Goal: Transaction & Acquisition: Purchase product/service

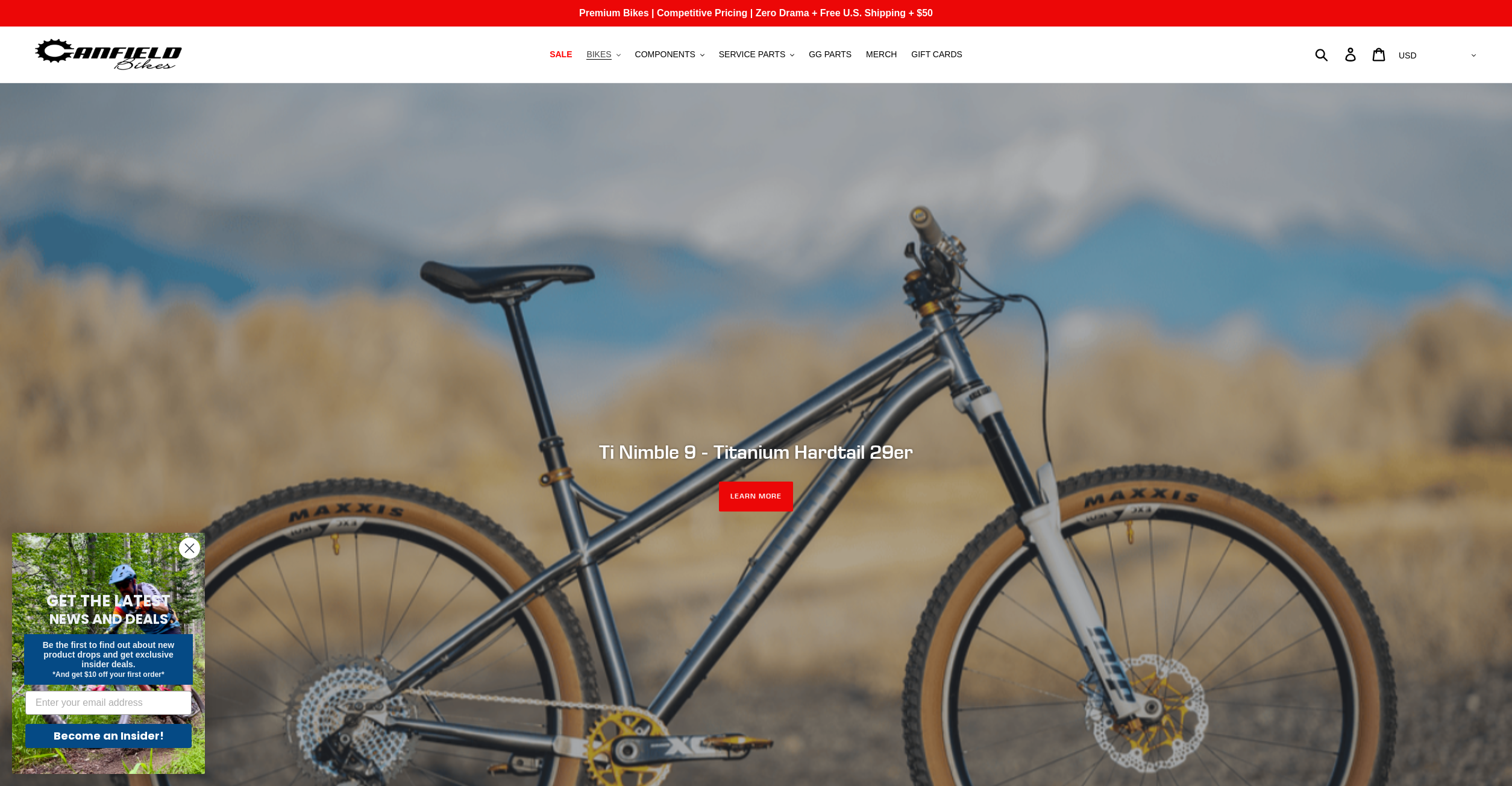
click at [611, 58] on span "BIKES" at bounding box center [598, 54] width 25 height 11
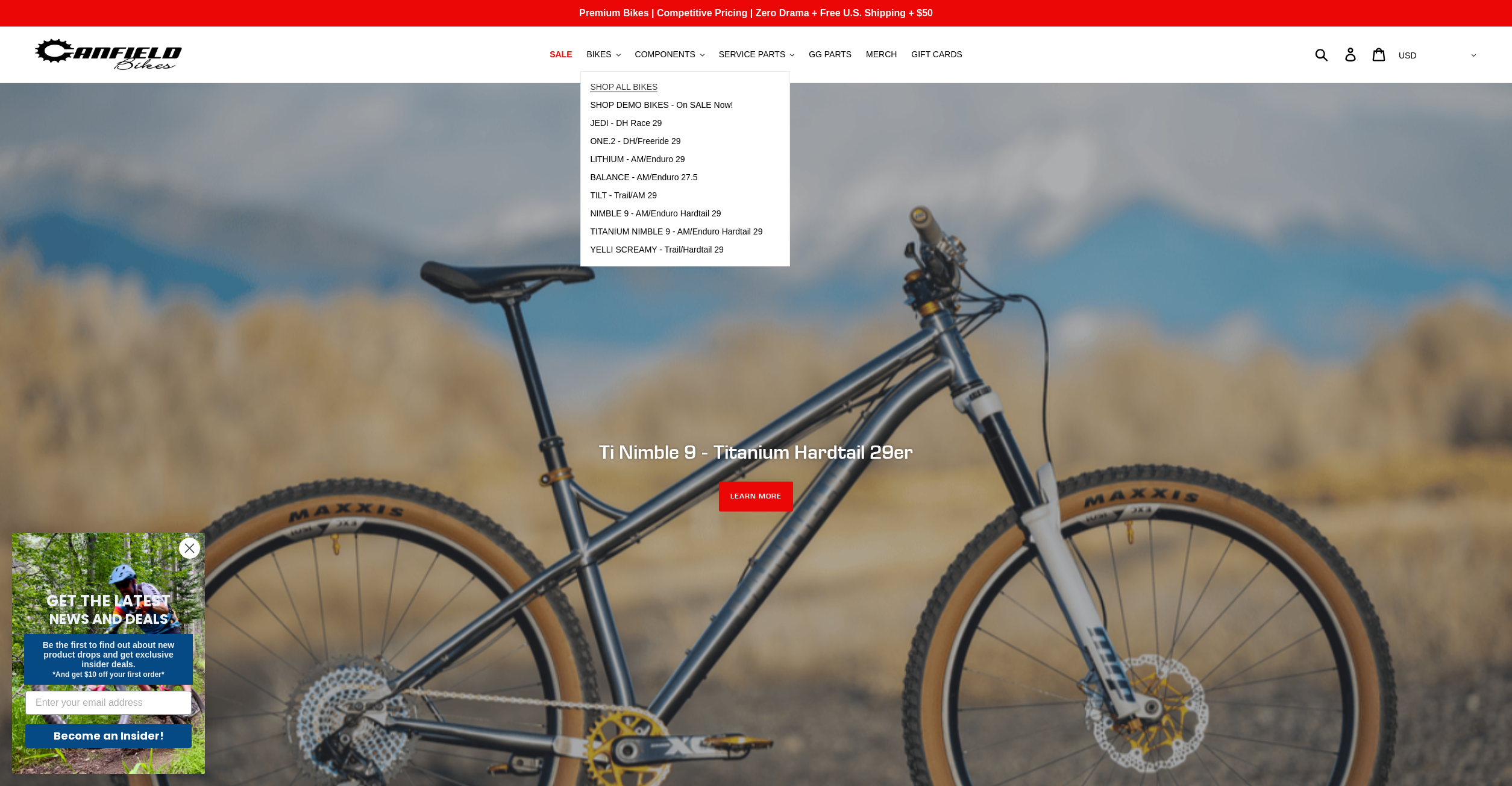
click at [625, 88] on span "SHOP ALL BIKES" at bounding box center [623, 87] width 67 height 11
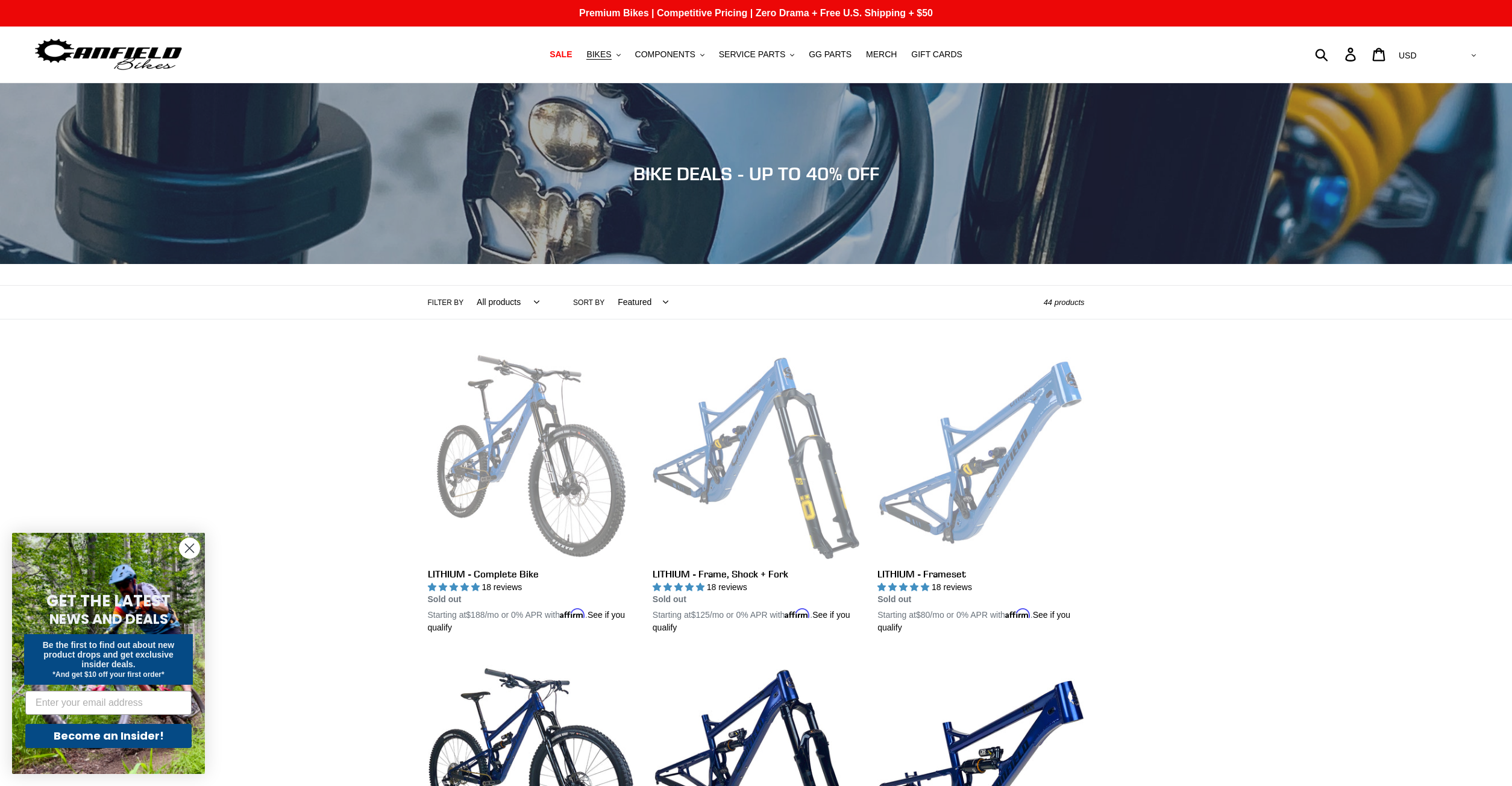
click at [607, 286] on select "Featured Best selling Alphabetically, A-Z Alphabetically, Z-A Price, low to hig…" at bounding box center [640, 302] width 66 height 33
select select "price-ascending"
click option "Price, low to high" at bounding box center [0, 0] width 0 height 0
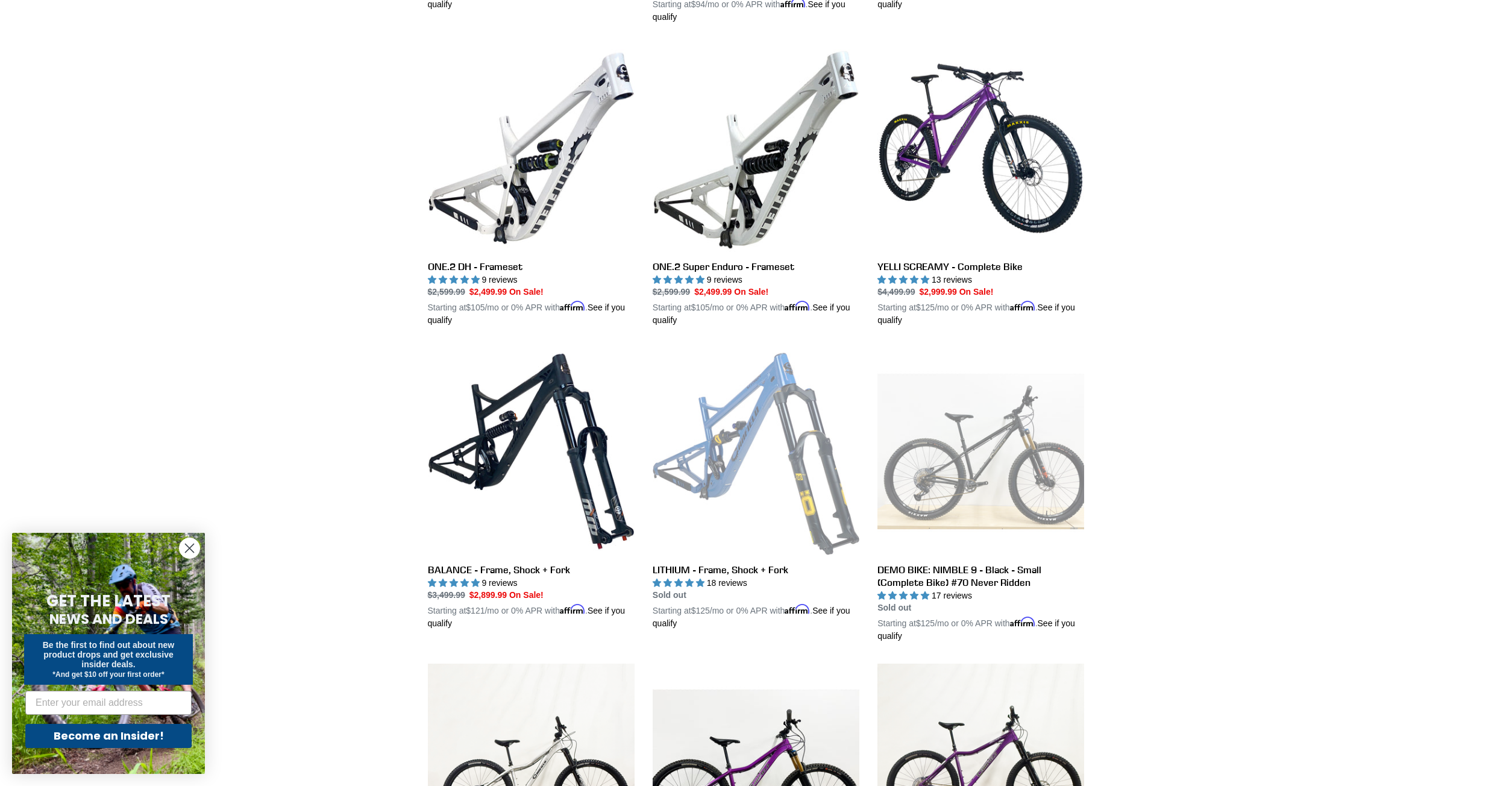
scroll to position [922, 0]
